Goal: Transaction & Acquisition: Purchase product/service

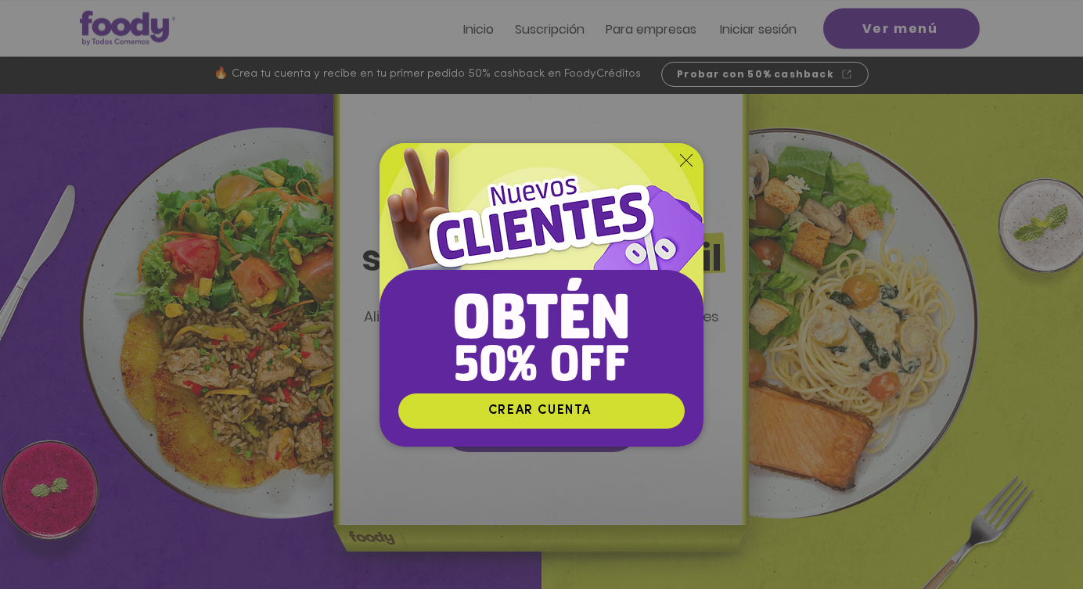
click at [686, 156] on icon "Volver al sitio" at bounding box center [686, 160] width 13 height 13
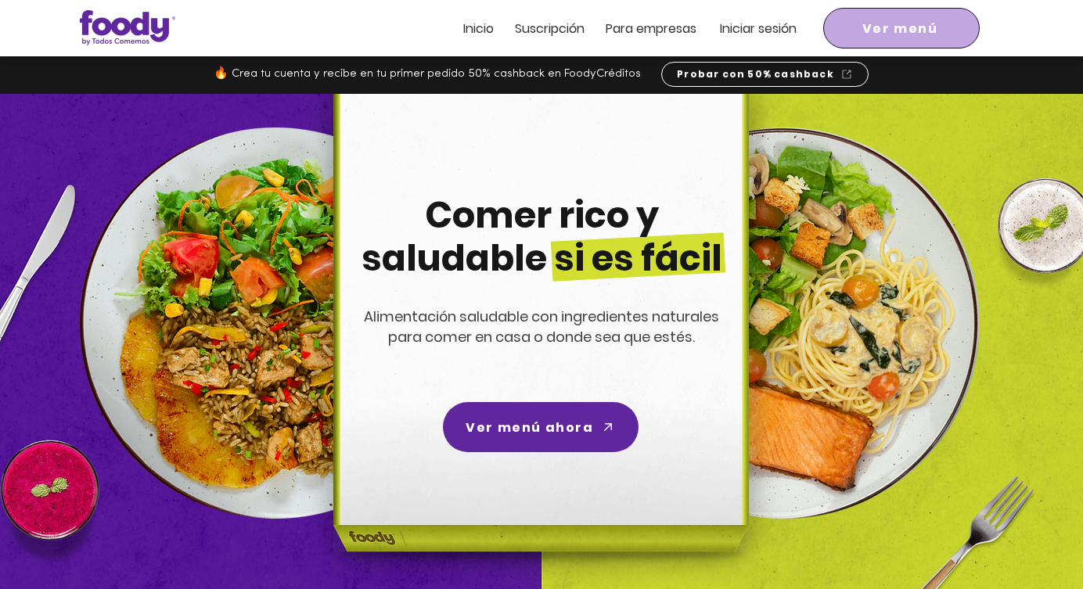
click at [867, 27] on span "Ver menú" at bounding box center [900, 29] width 76 height 20
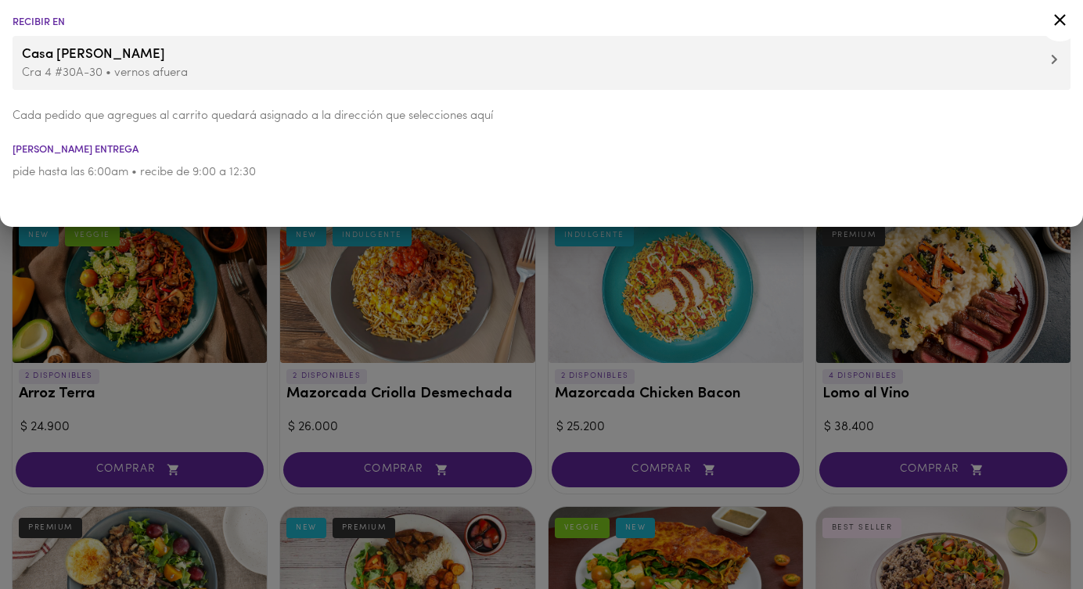
click at [276, 373] on div at bounding box center [541, 294] width 1083 height 589
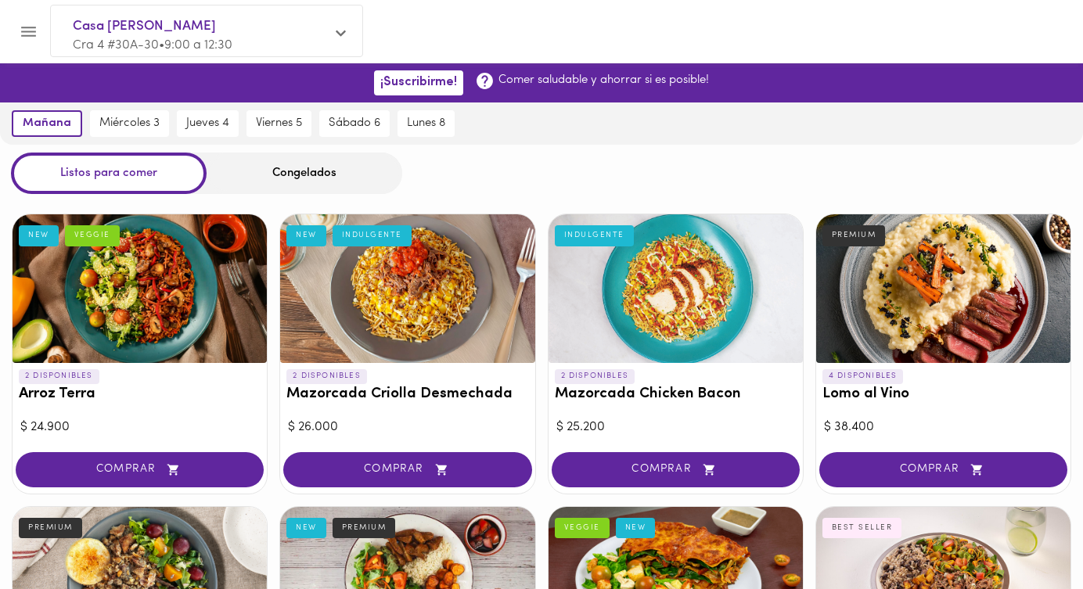
click at [309, 172] on div "Congelados" at bounding box center [305, 173] width 196 height 41
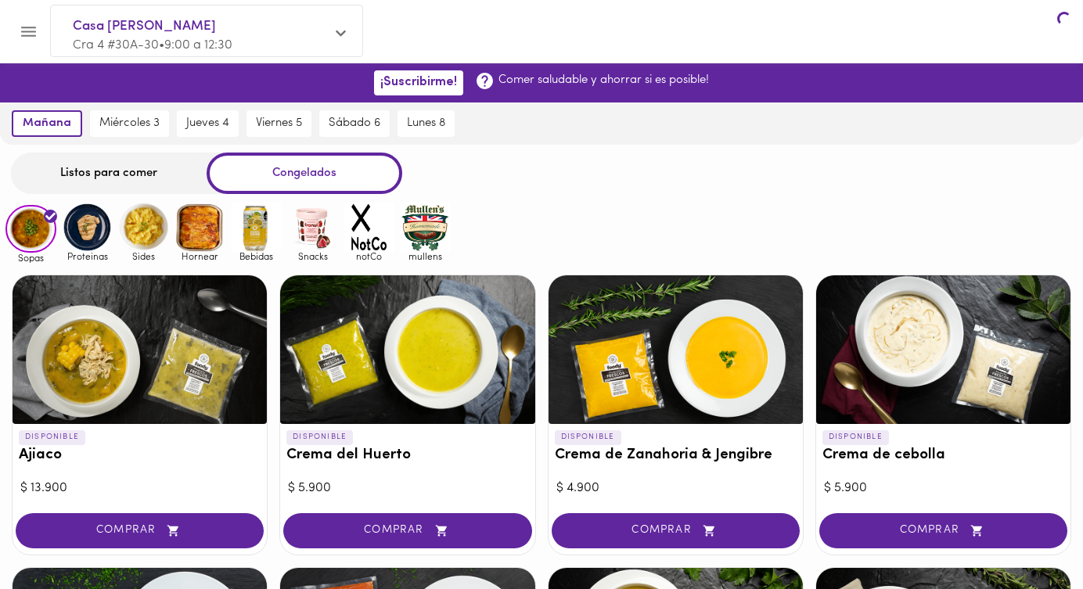
click at [344, 174] on div "Congelados" at bounding box center [305, 173] width 196 height 41
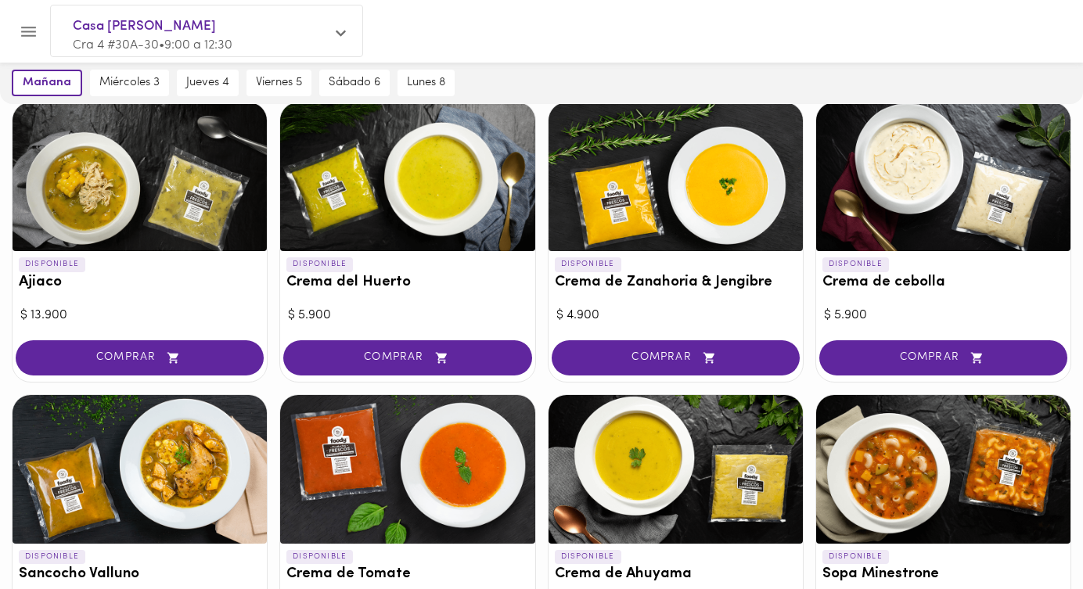
scroll to position [148, 0]
